Goal: Task Accomplishment & Management: Manage account settings

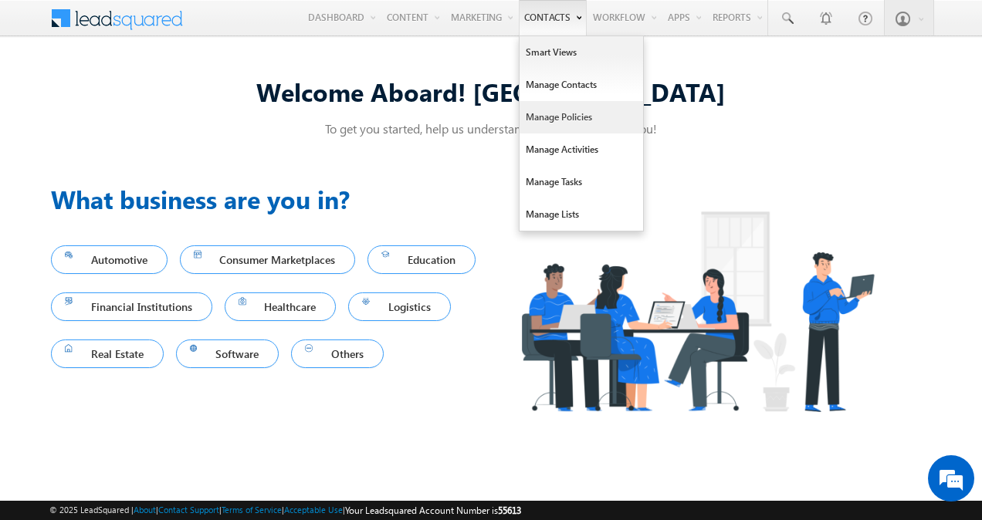
click at [556, 126] on link "Manage Policies" at bounding box center [580, 117] width 123 height 32
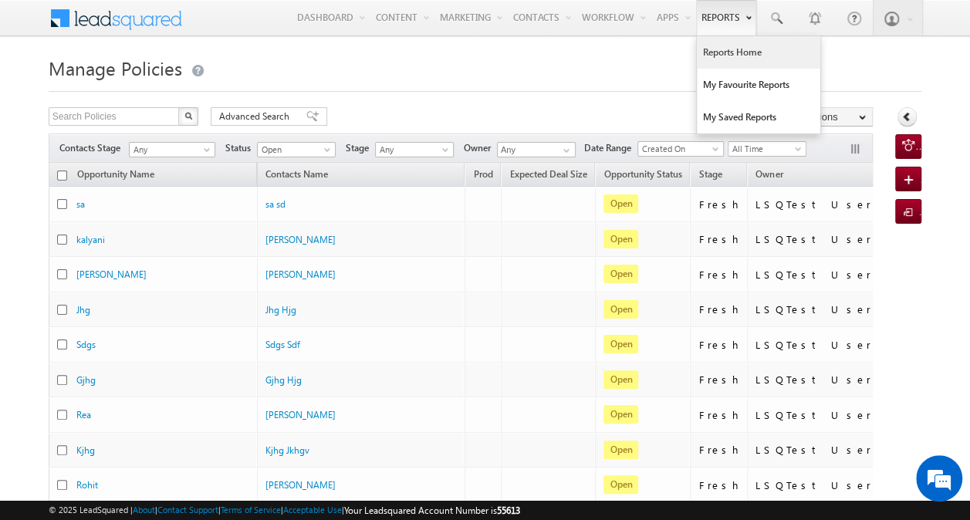
click at [729, 52] on link "Reports Home" at bounding box center [758, 52] width 123 height 32
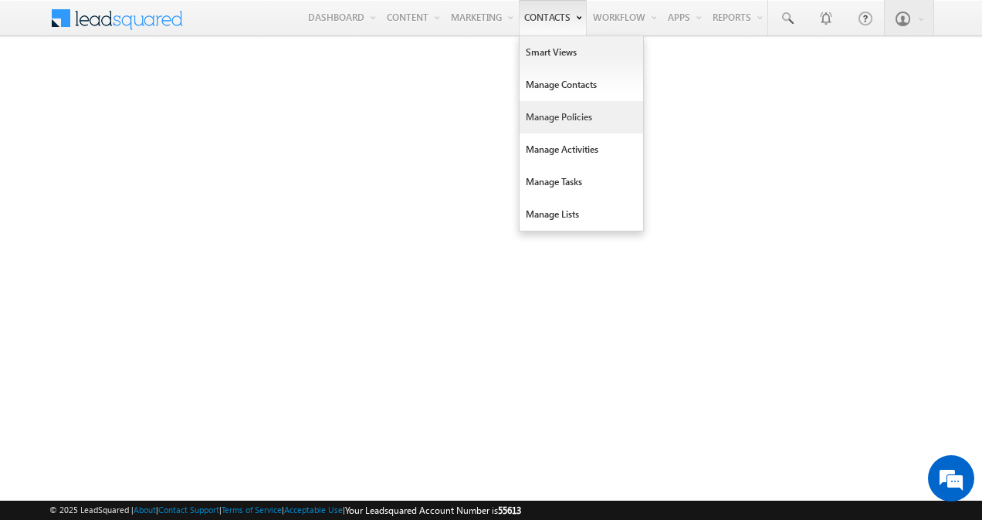
click at [556, 107] on link "Manage Policies" at bounding box center [580, 117] width 123 height 32
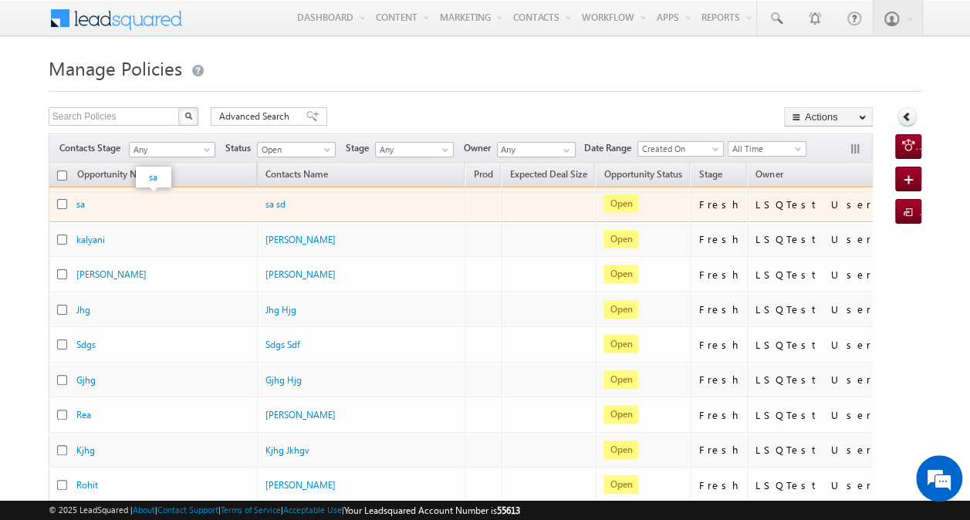
click at [88, 207] on div "sa" at bounding box center [153, 204] width 154 height 15
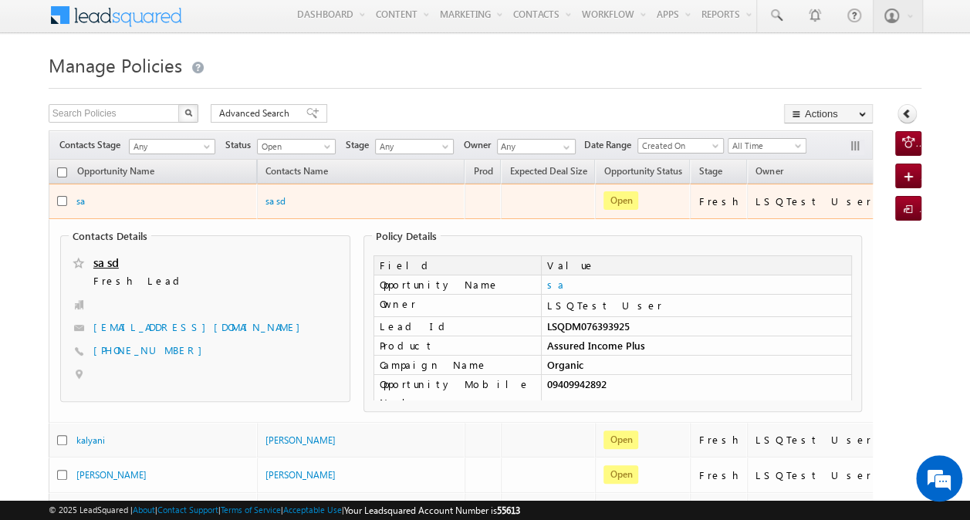
scroll to position [2, 0]
click at [85, 200] on div "sa" at bounding box center [153, 202] width 154 height 15
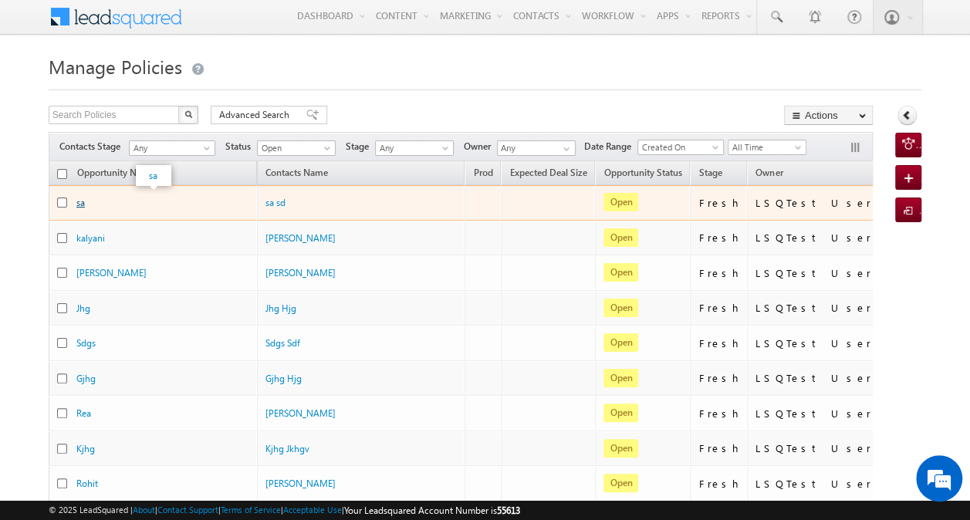
click at [77, 198] on link "sa" at bounding box center [80, 203] width 8 height 12
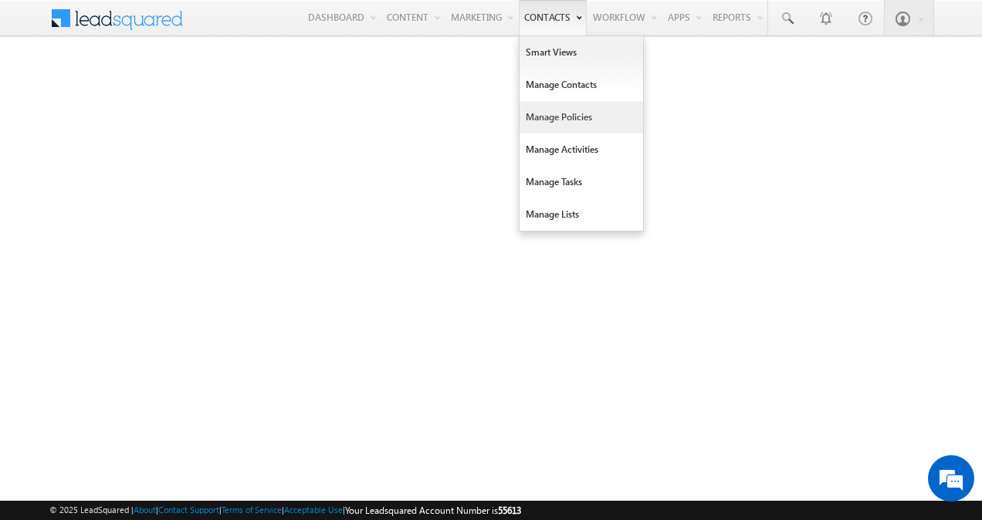
click at [542, 117] on link "Manage Policies" at bounding box center [580, 117] width 123 height 32
